Goal: Find specific page/section: Find specific page/section

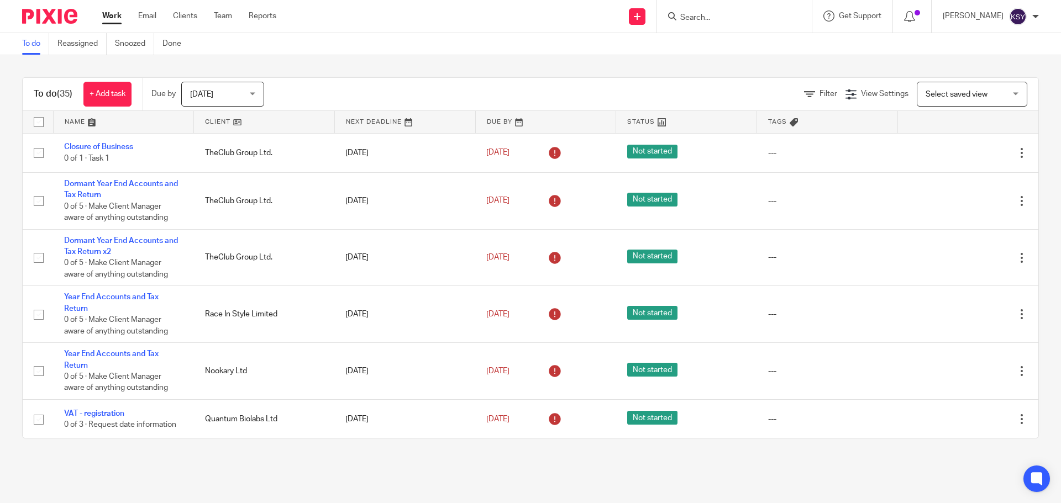
click at [700, 15] on input "Search" at bounding box center [728, 18] width 99 height 10
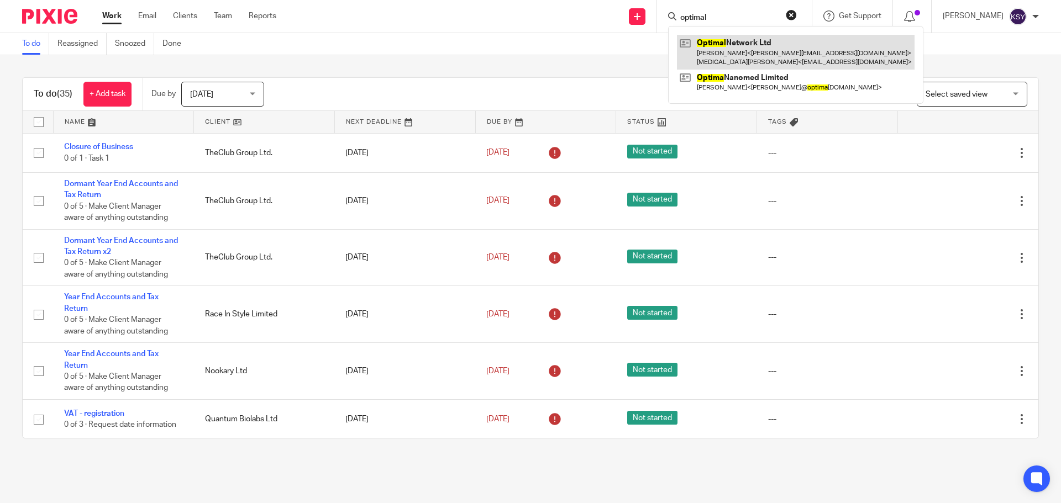
type input "optimal"
click at [713, 44] on link at bounding box center [796, 52] width 238 height 34
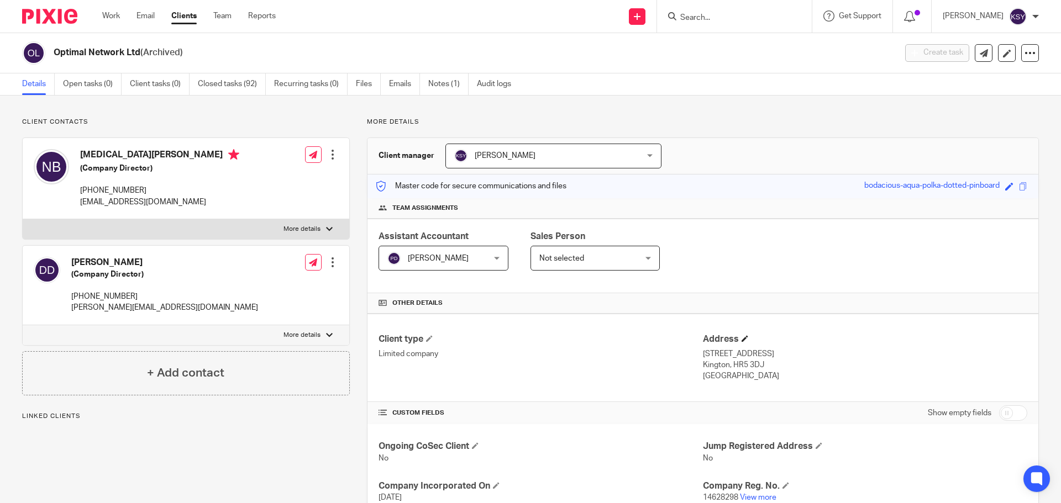
click at [711, 334] on h4 "Address" at bounding box center [865, 340] width 324 height 12
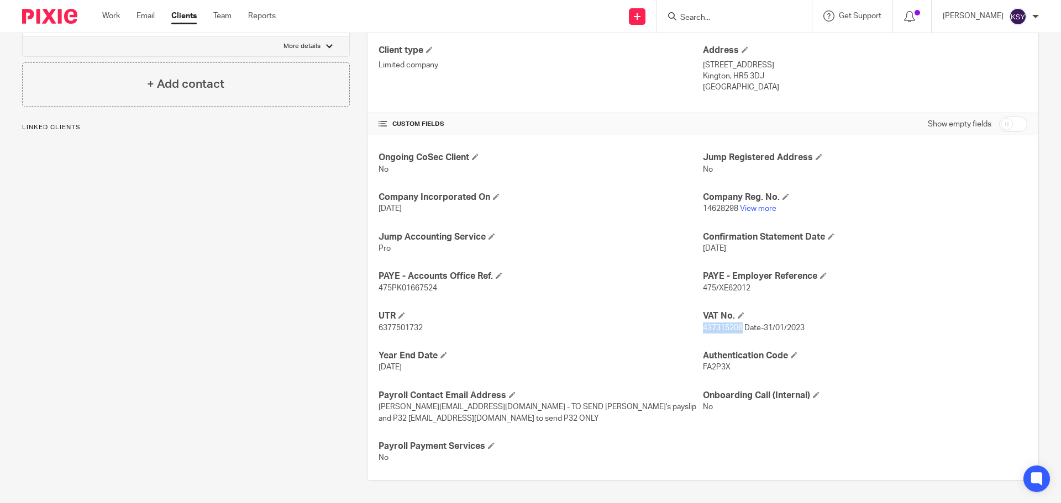
drag, startPoint x: 712, startPoint y: 334, endPoint x: 706, endPoint y: 332, distance: 7.0
click at [706, 332] on p "437315206 Date-31/01/2023" at bounding box center [865, 328] width 324 height 11
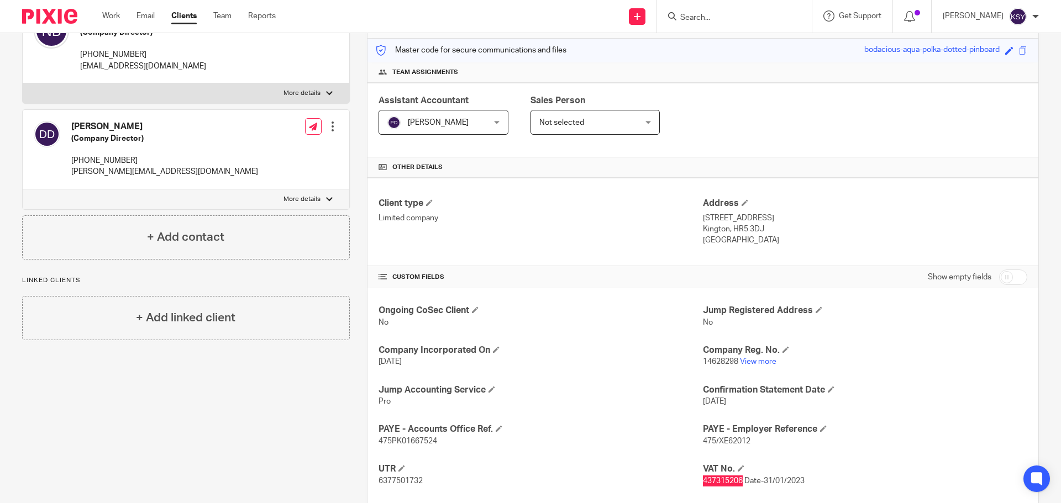
scroll to position [0, 0]
